Goal: Transaction & Acquisition: Purchase product/service

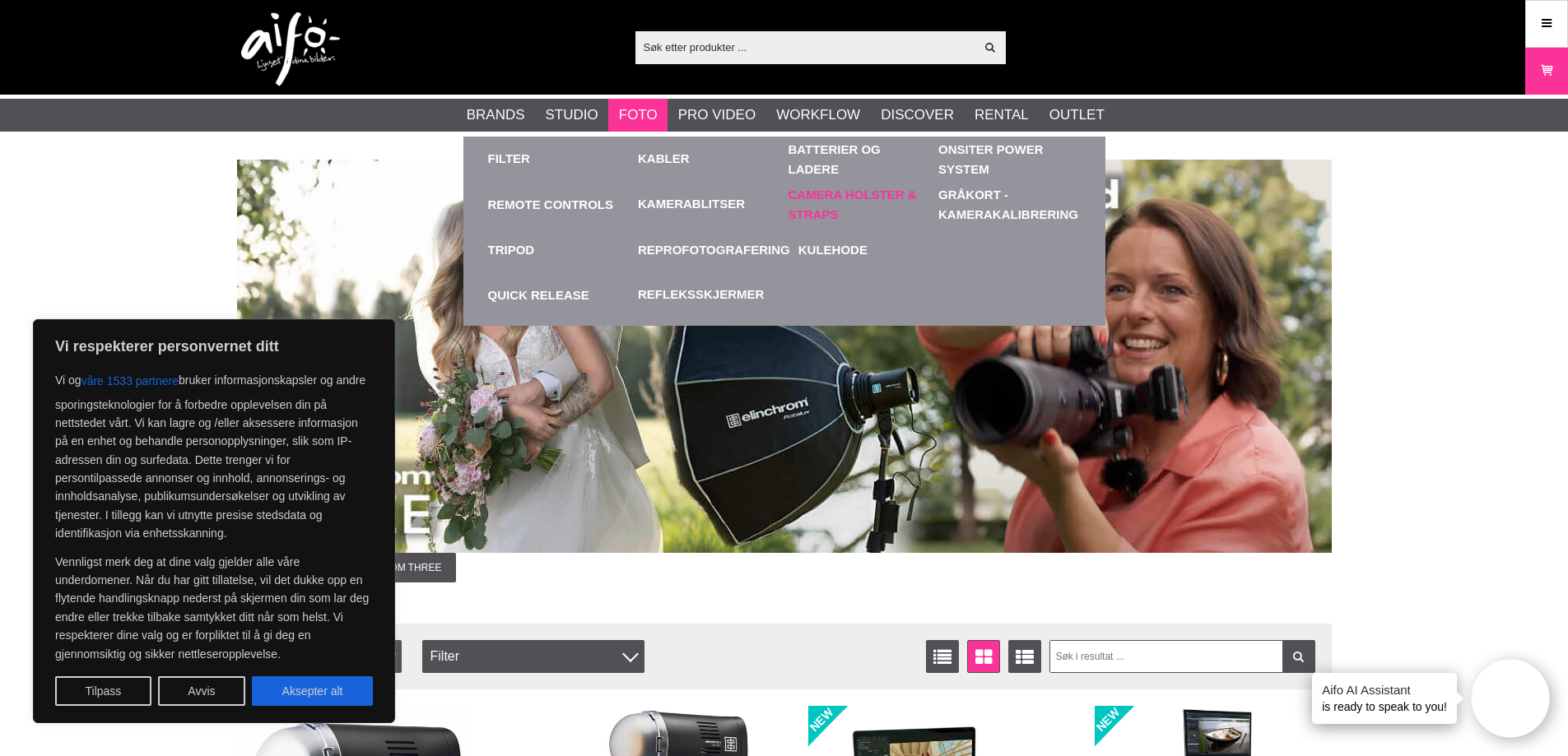
click at [839, 194] on link "Camera Holster & Straps" at bounding box center [859, 204] width 143 height 45
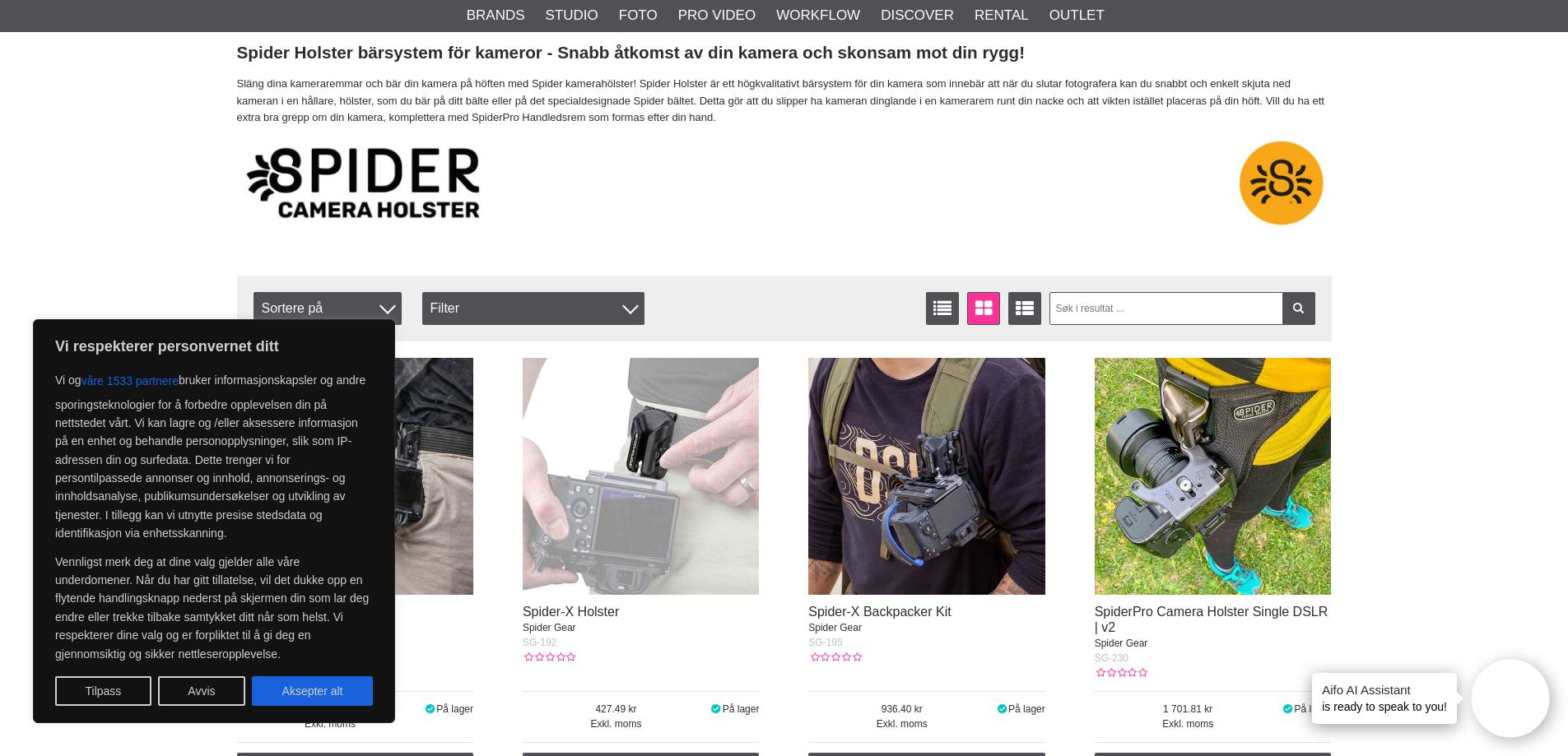
scroll to position [413, 0]
click at [305, 693] on button "Aksepter alt" at bounding box center [312, 690] width 121 height 29
checkbox input "true"
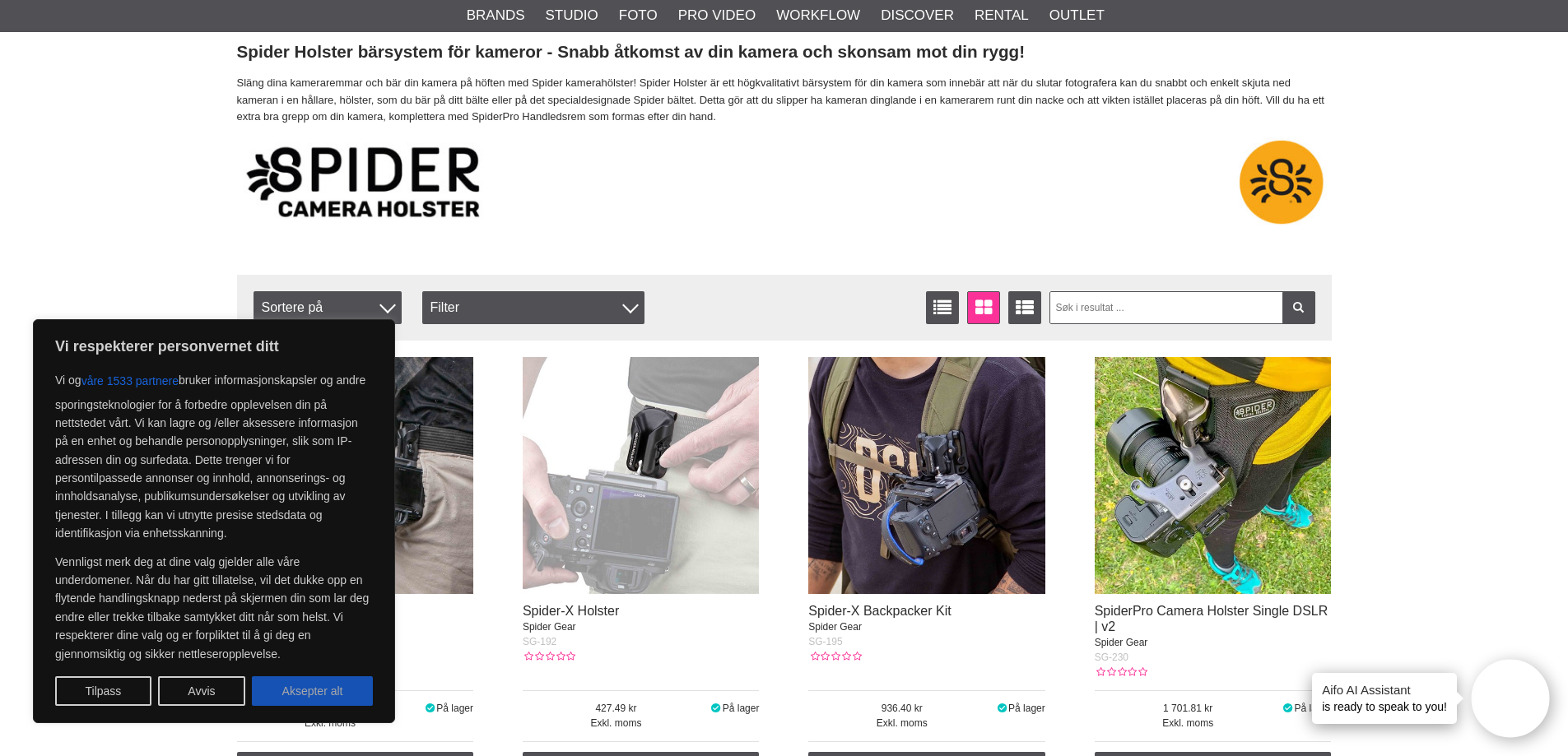
checkbox input "true"
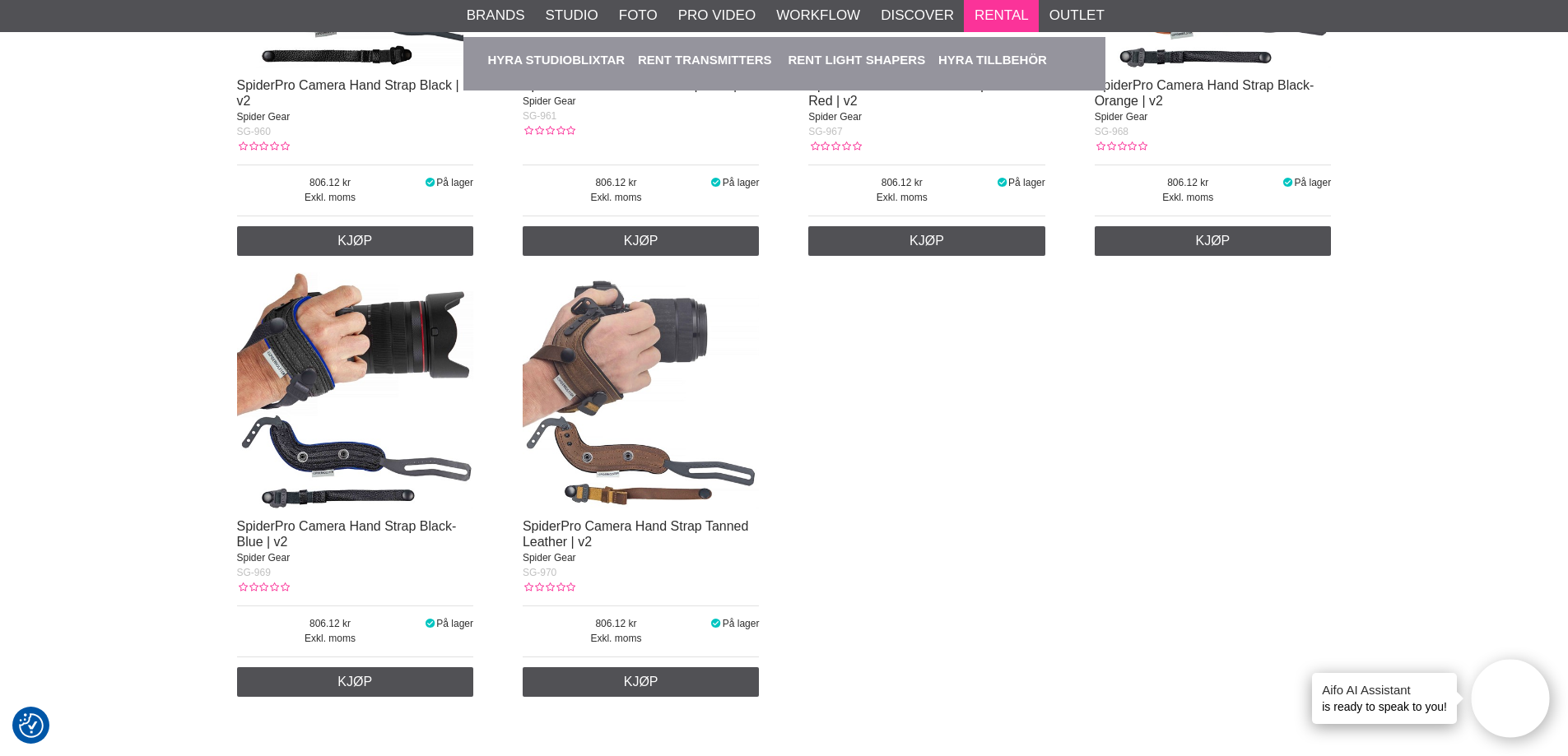
scroll to position [1821, 0]
